Goal: Subscribe to service/newsletter

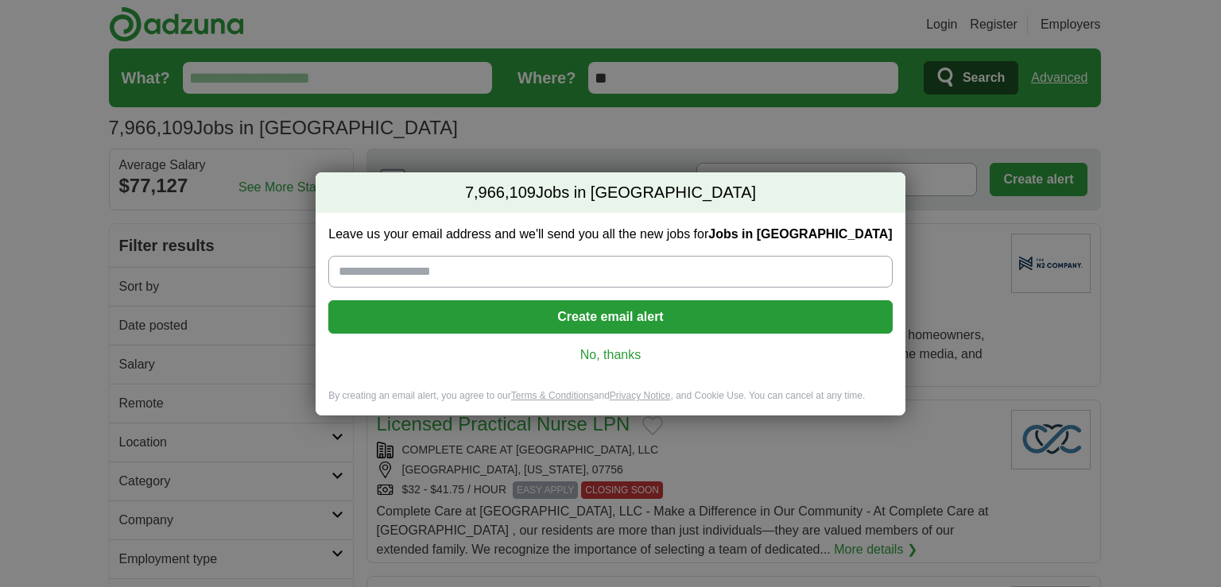
click at [446, 269] on input "Leave us your email address and we'll send you all the new jobs for Jobs in [GE…" at bounding box center [610, 272] width 564 height 32
type input "**********"
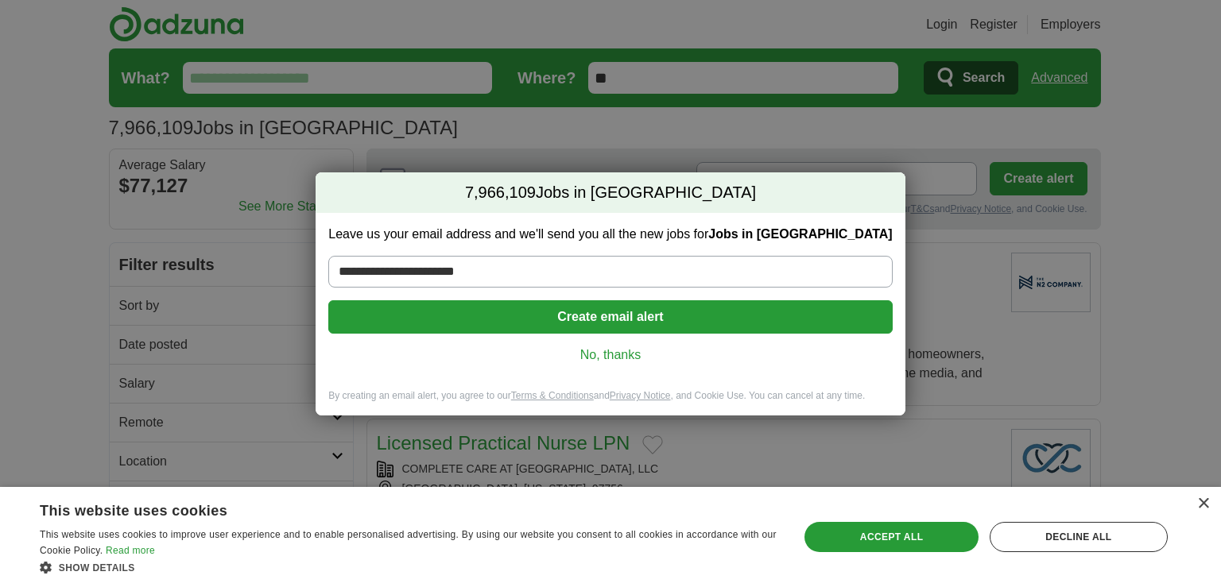
click at [604, 322] on button "Create email alert" at bounding box center [610, 316] width 564 height 33
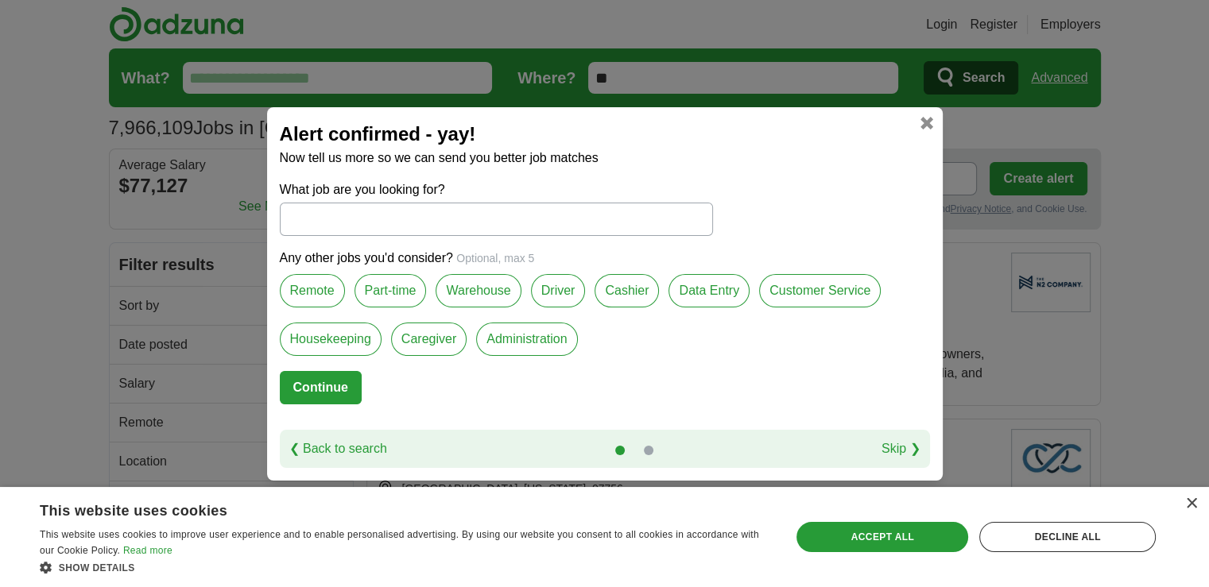
click at [335, 286] on label "Remote" at bounding box center [312, 290] width 65 height 33
click at [380, 286] on label "Part-time" at bounding box center [390, 290] width 72 height 33
click at [320, 393] on button "Continue" at bounding box center [321, 387] width 82 height 33
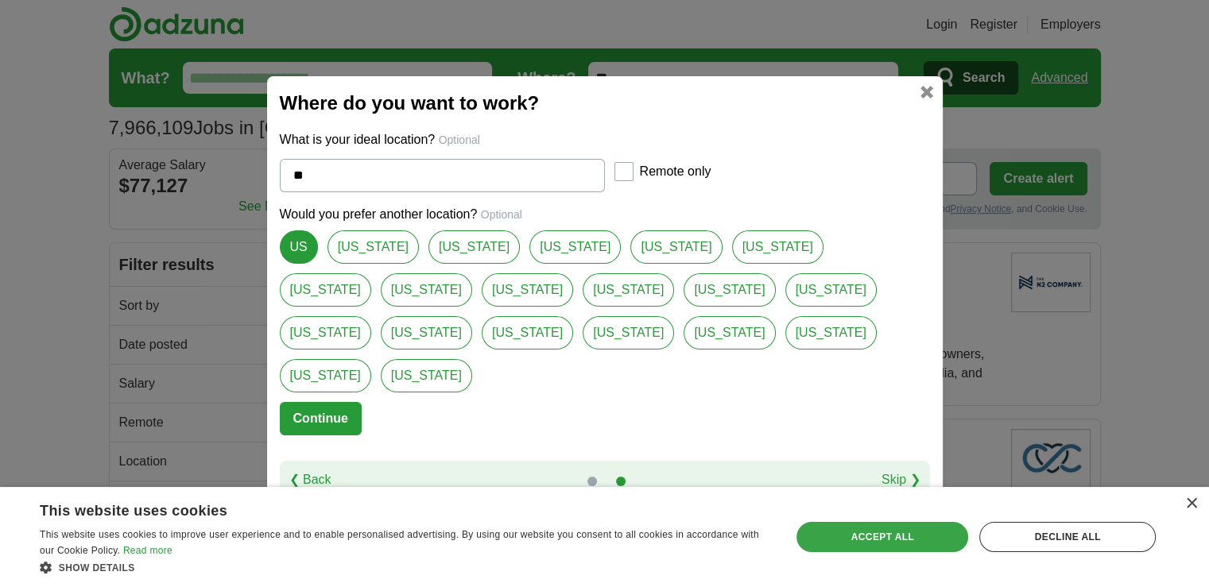
click at [877, 535] on div "Accept all" at bounding box center [882, 537] width 172 height 30
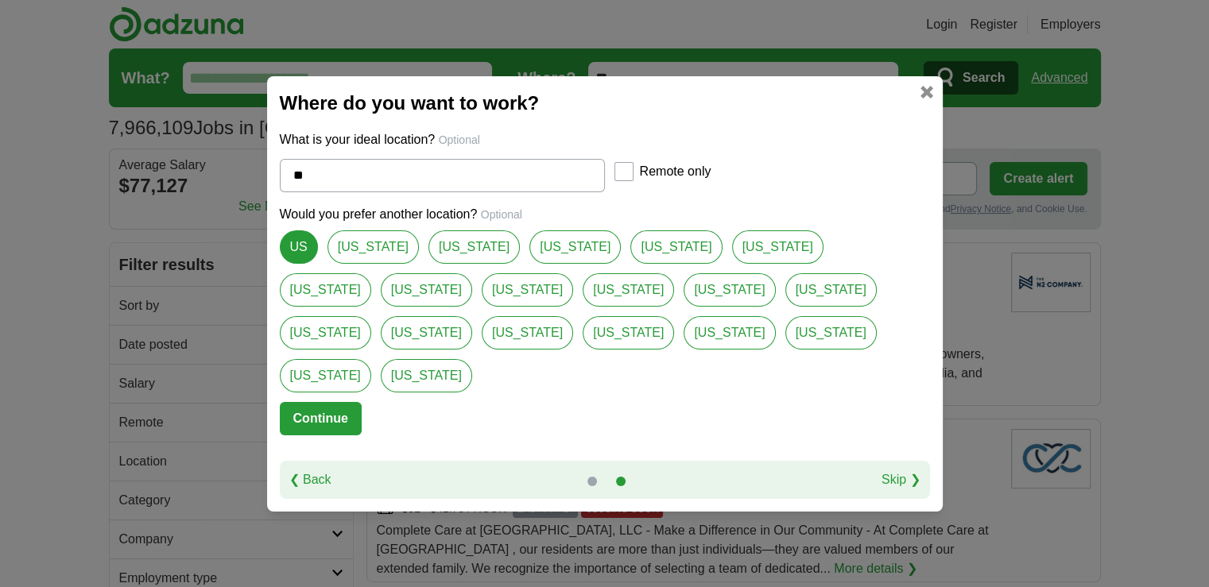
click at [583, 307] on link "[US_STATE]" at bounding box center [628, 289] width 91 height 33
type input "*******"
select select "*"
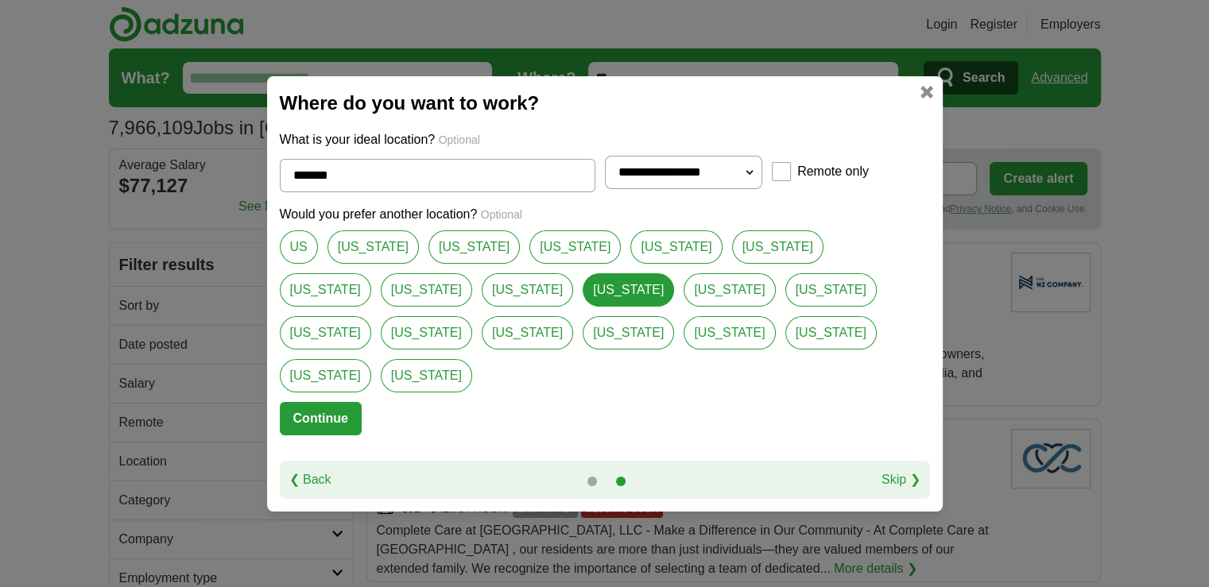
click at [324, 402] on button "Continue" at bounding box center [321, 418] width 82 height 33
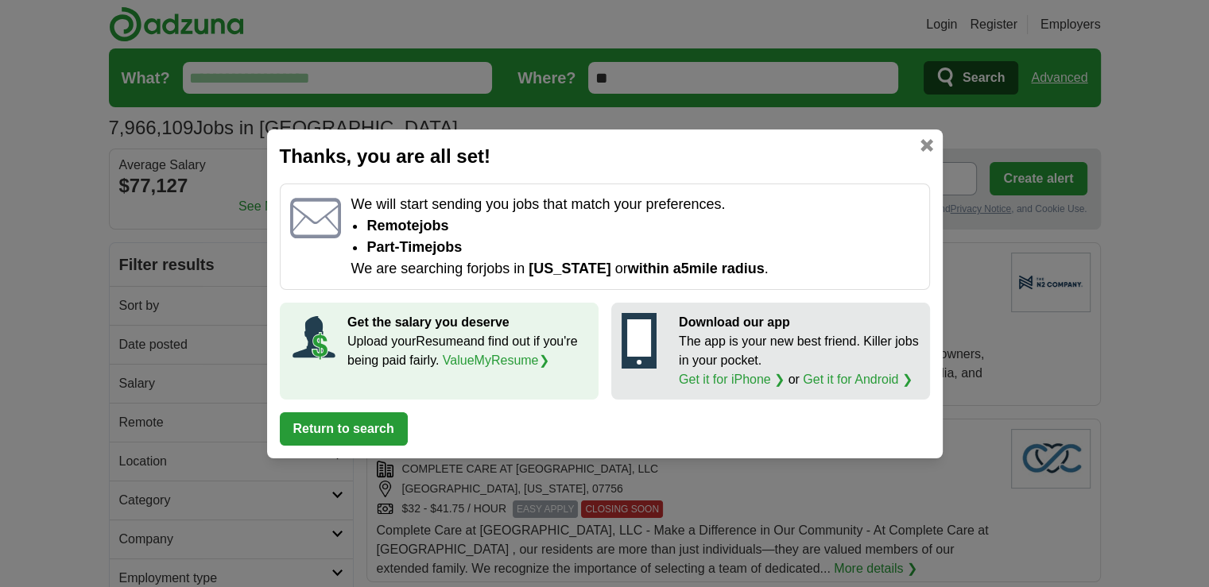
click at [370, 429] on button "Return to search" at bounding box center [344, 428] width 128 height 33
